Goal: Transaction & Acquisition: Subscribe to service/newsletter

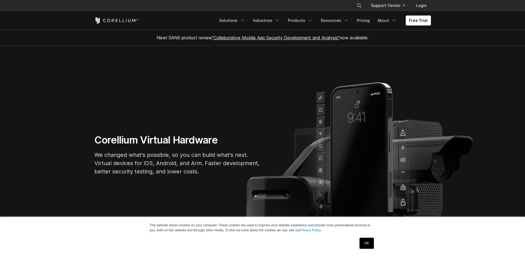
click at [361, 245] on link "OK" at bounding box center [367, 243] width 14 height 11
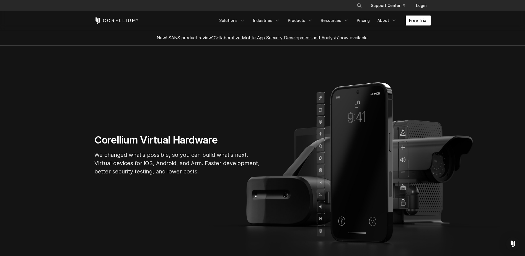
click at [421, 22] on link "Free Trial" at bounding box center [418, 21] width 25 height 10
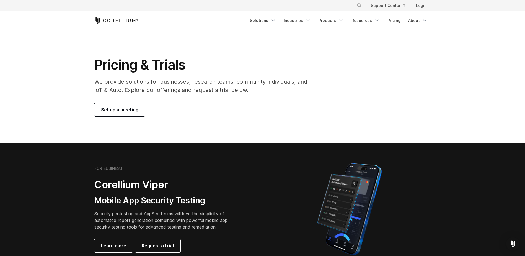
click at [123, 107] on span "Set up a meeting" at bounding box center [119, 109] width 37 height 7
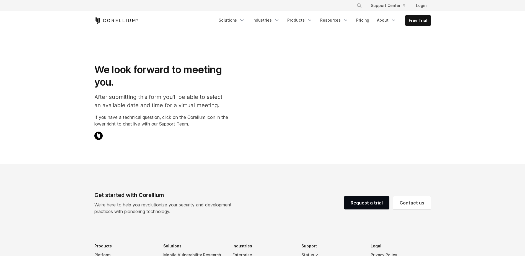
select select "**"
